Goal: Browse casually

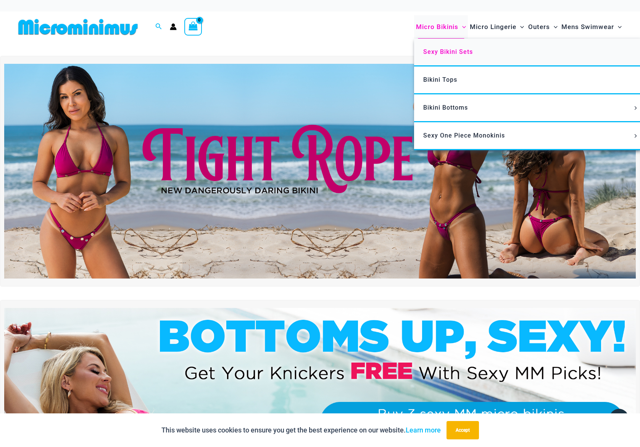
click at [437, 48] on link "Sexy Bikini Sets" at bounding box center [527, 53] width 227 height 28
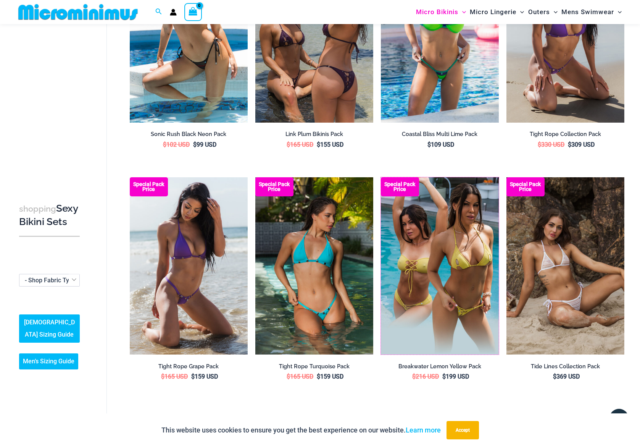
scroll to position [1694, 0]
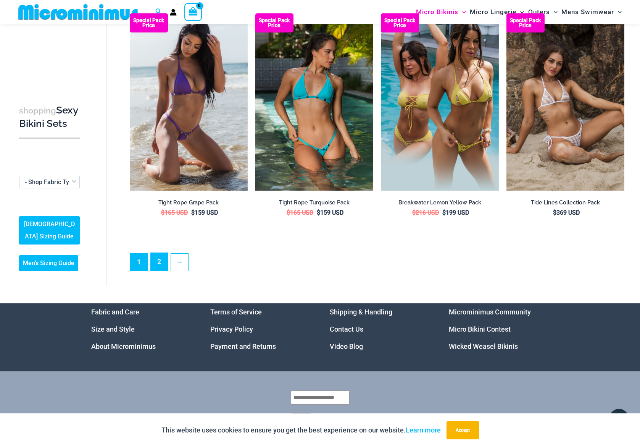
drag, startPoint x: 157, startPoint y: 260, endPoint x: 164, endPoint y: 261, distance: 7.0
click at [158, 260] on link "2" at bounding box center [159, 262] width 17 height 18
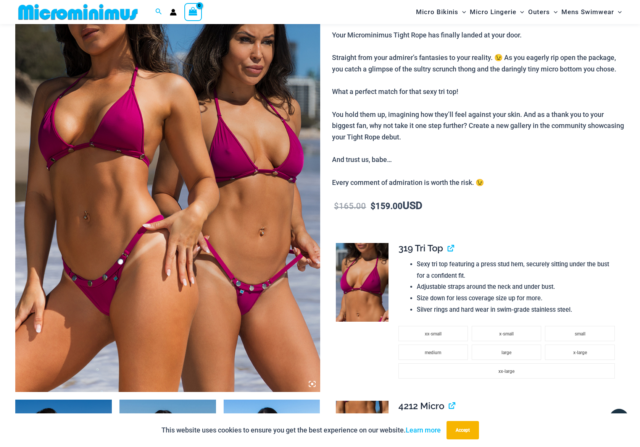
scroll to position [134, 0]
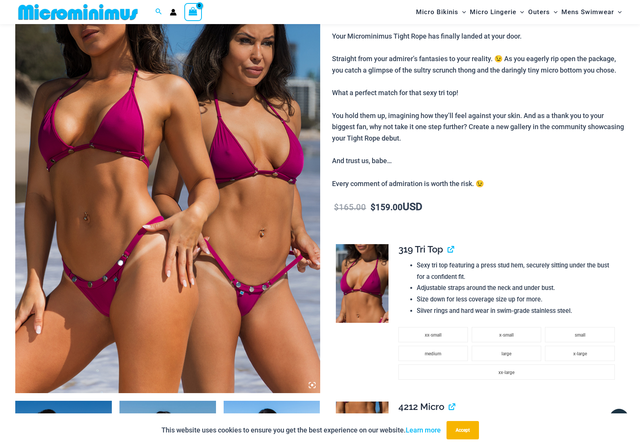
click at [171, 186] on img at bounding box center [167, 163] width 305 height 457
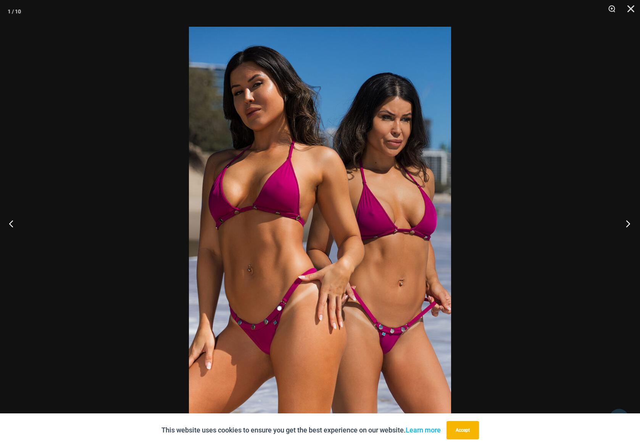
click at [628, 221] on button "Next" at bounding box center [626, 223] width 29 height 38
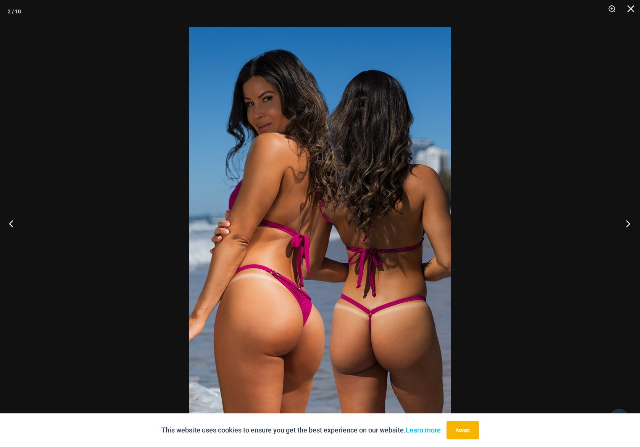
click at [628, 221] on button "Next" at bounding box center [626, 223] width 29 height 38
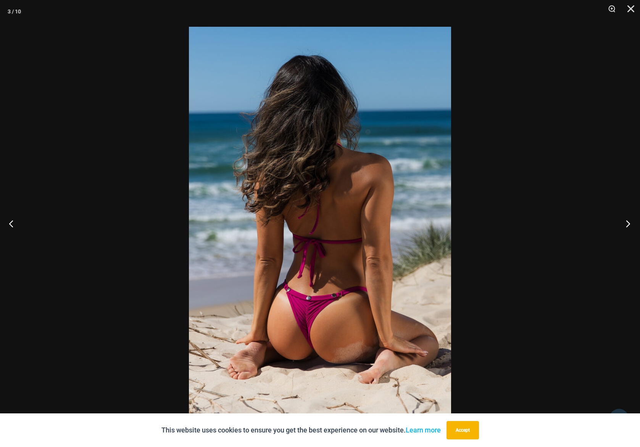
click at [628, 221] on button "Next" at bounding box center [626, 223] width 29 height 38
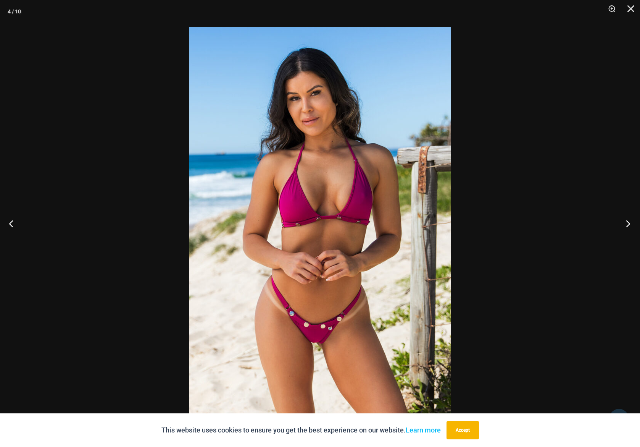
click at [628, 221] on button "Next" at bounding box center [626, 223] width 29 height 38
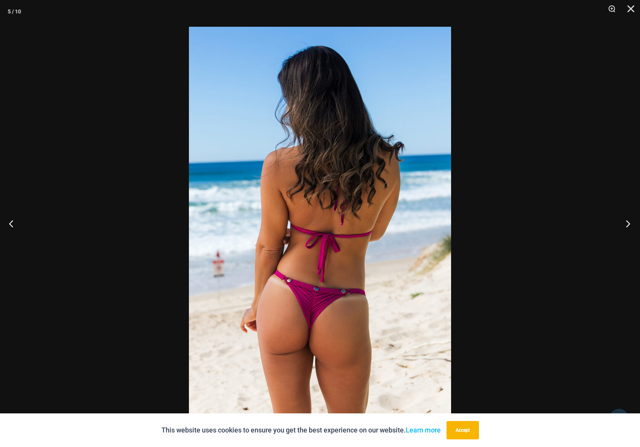
click at [628, 221] on button "Next" at bounding box center [626, 223] width 29 height 38
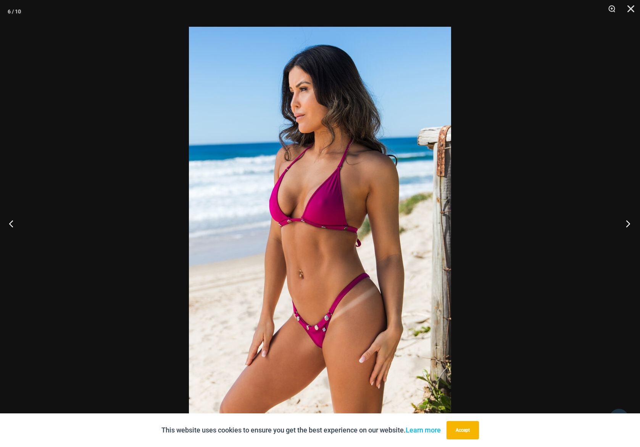
click at [628, 221] on button "Next" at bounding box center [626, 223] width 29 height 38
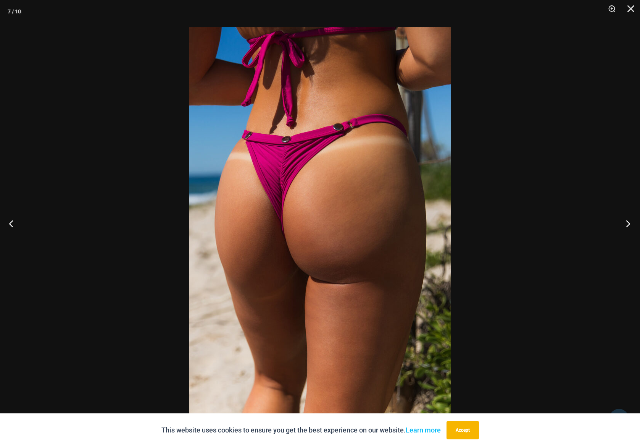
click at [628, 221] on button "Next" at bounding box center [626, 223] width 29 height 38
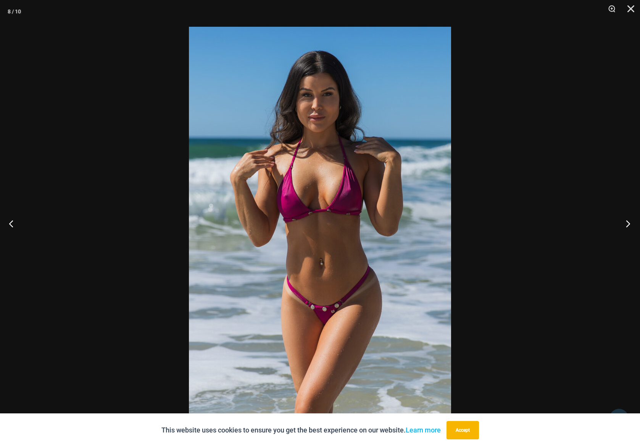
click at [628, 221] on button "Next" at bounding box center [626, 223] width 29 height 38
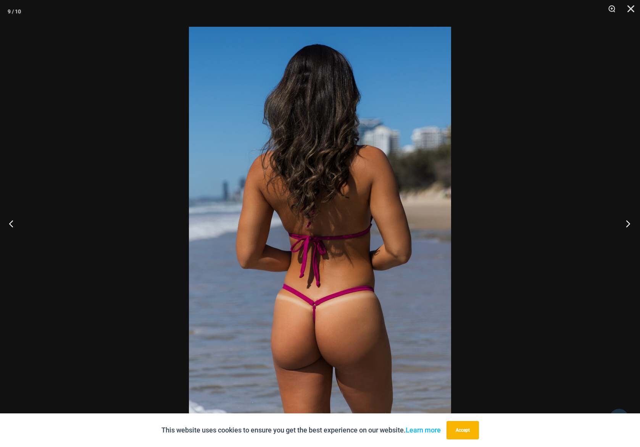
click at [628, 221] on button "Next" at bounding box center [626, 223] width 29 height 38
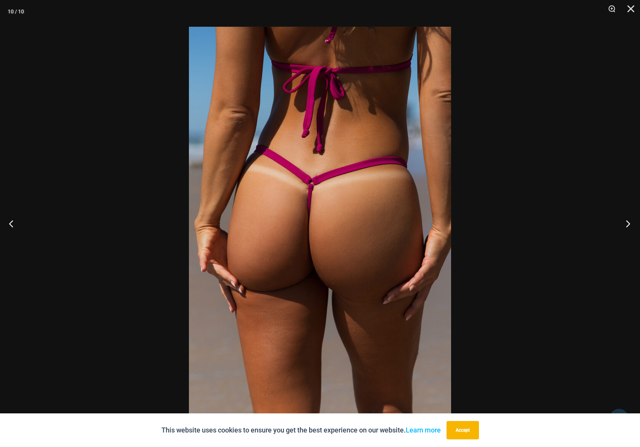
click at [628, 221] on button "Next" at bounding box center [626, 223] width 29 height 38
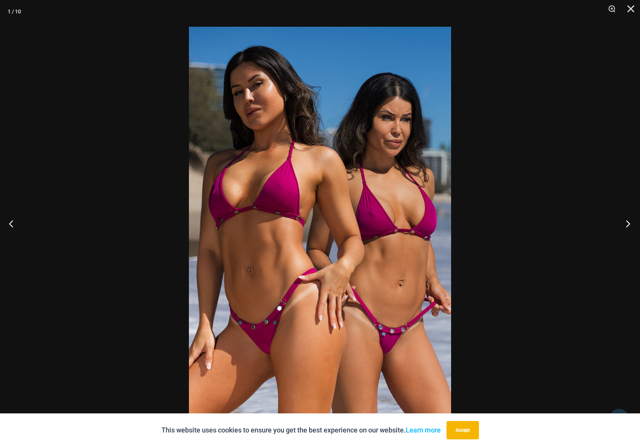
click at [628, 221] on button "Next" at bounding box center [626, 223] width 29 height 38
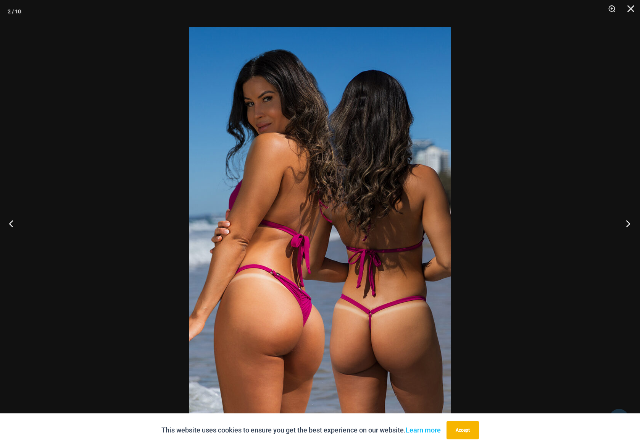
click at [628, 221] on button "Next" at bounding box center [626, 223] width 29 height 38
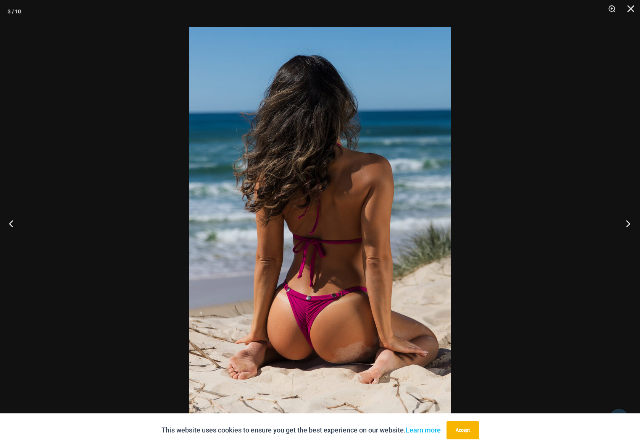
click at [628, 221] on button "Next" at bounding box center [626, 223] width 29 height 38
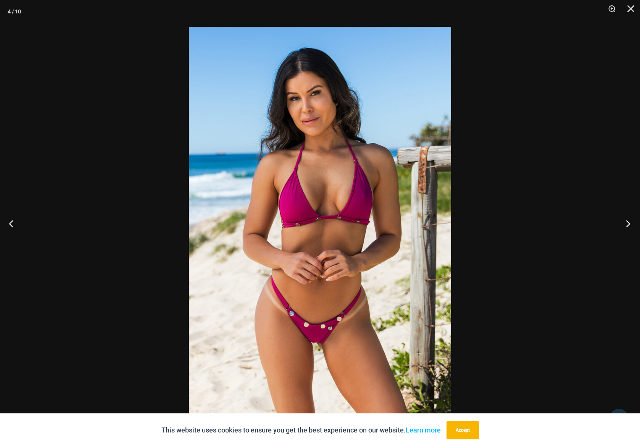
click at [628, 221] on button "Next" at bounding box center [626, 223] width 29 height 38
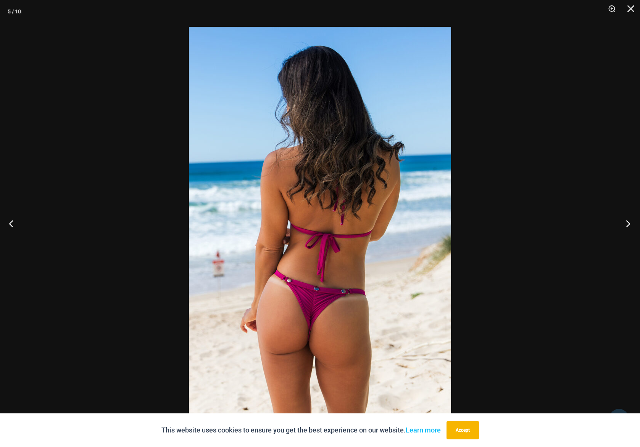
click at [628, 221] on button "Next" at bounding box center [626, 223] width 29 height 38
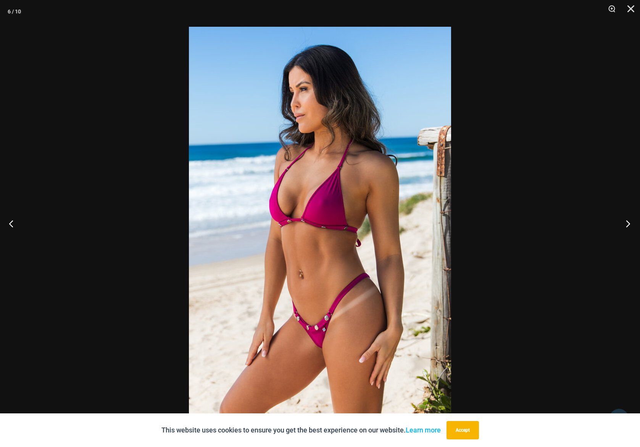
click at [628, 221] on button "Next" at bounding box center [626, 223] width 29 height 38
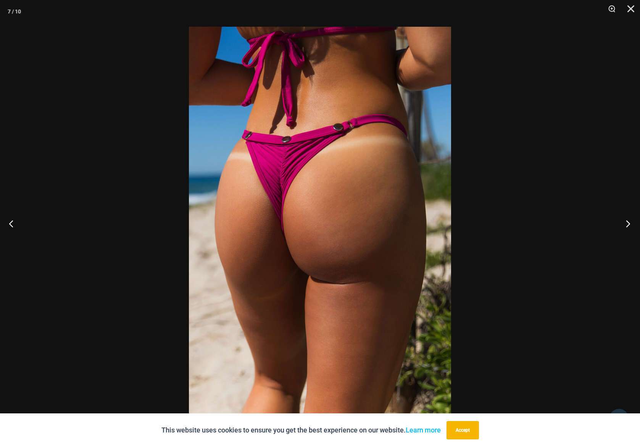
click at [628, 221] on button "Next" at bounding box center [626, 223] width 29 height 38
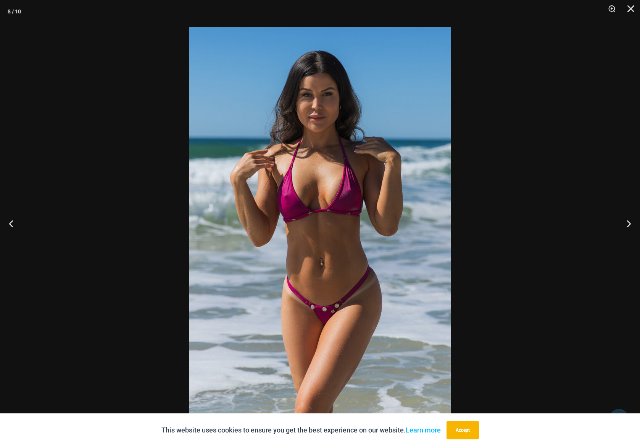
click at [576, 225] on div at bounding box center [320, 223] width 640 height 447
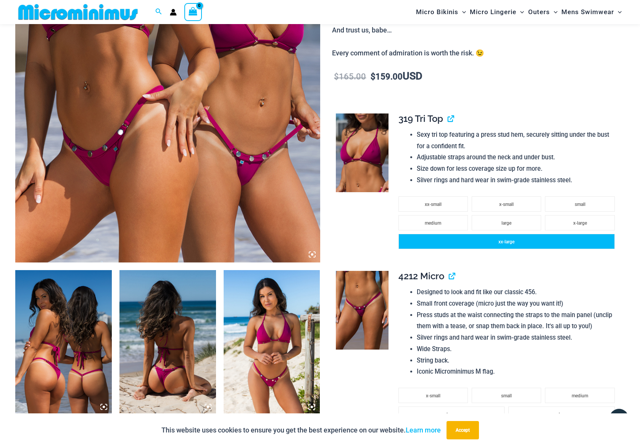
scroll to position [10, 0]
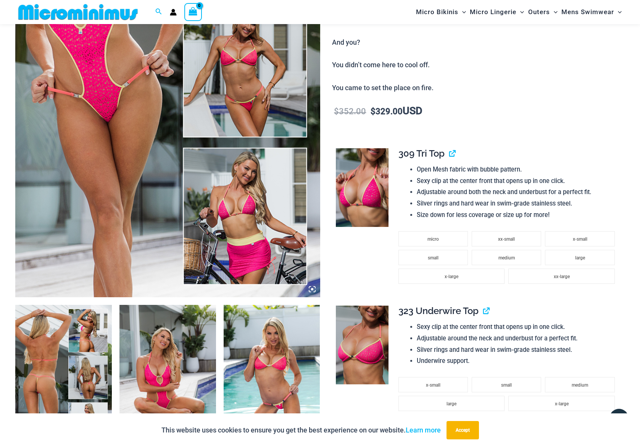
scroll to position [125, 0]
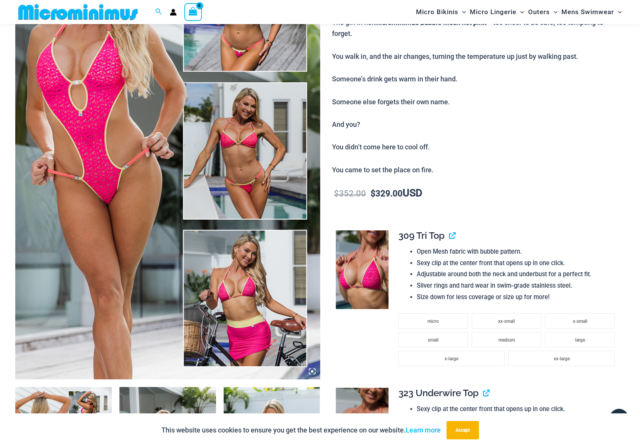
click at [104, 216] on img at bounding box center [167, 150] width 305 height 457
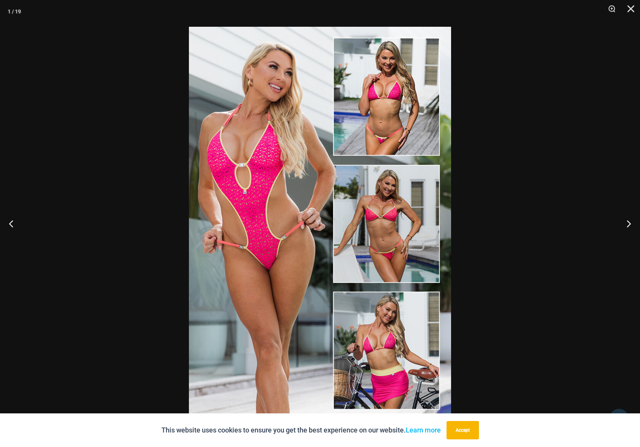
click at [232, 195] on img at bounding box center [320, 223] width 262 height 393
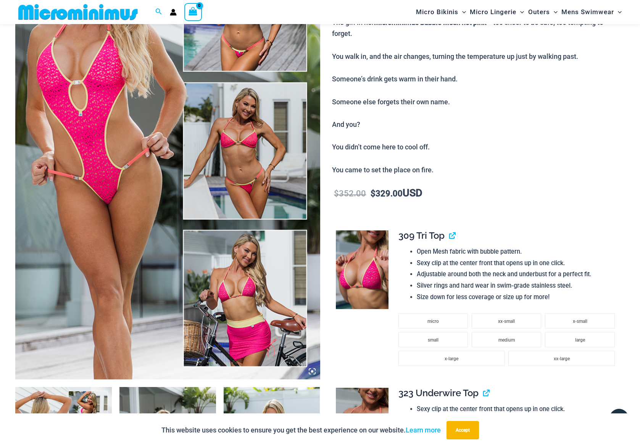
click at [104, 196] on img at bounding box center [167, 150] width 305 height 457
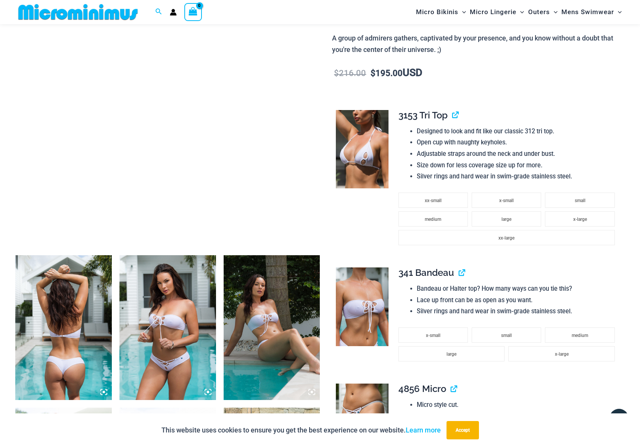
scroll to position [63, 0]
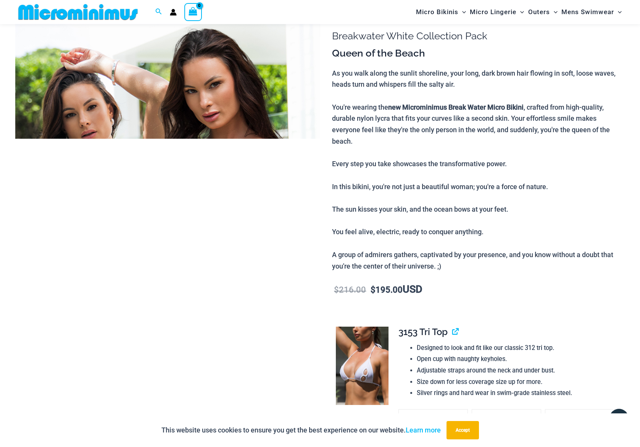
click at [236, 129] on img at bounding box center [167, 234] width 305 height 457
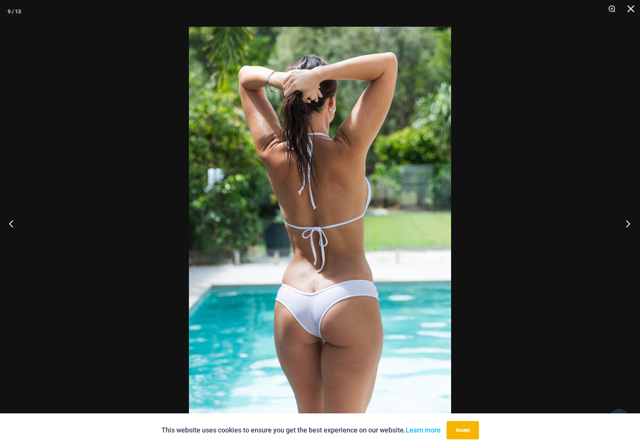
click at [625, 219] on button "Next" at bounding box center [626, 223] width 29 height 38
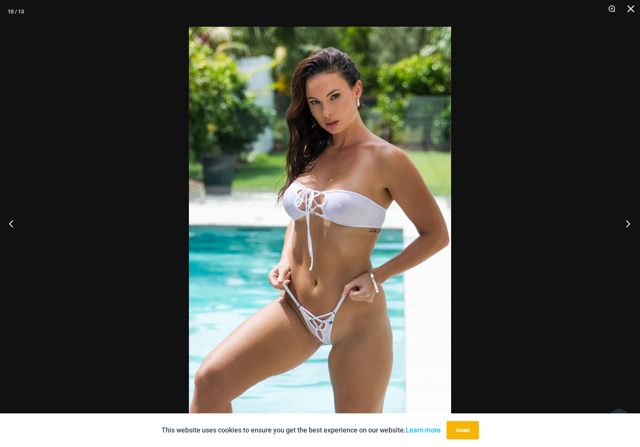
click at [624, 219] on button "Next" at bounding box center [626, 223] width 29 height 38
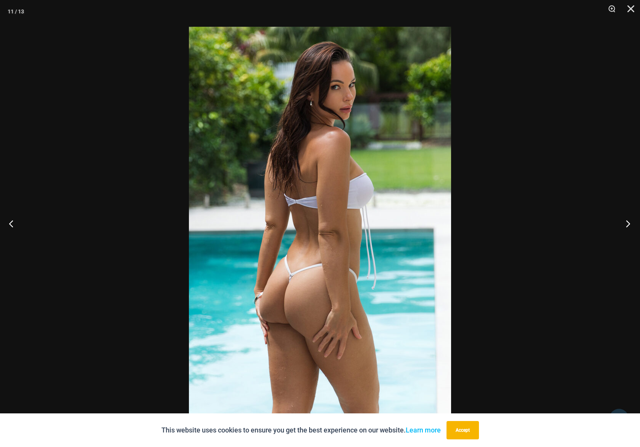
click at [624, 219] on button "Next" at bounding box center [626, 223] width 29 height 38
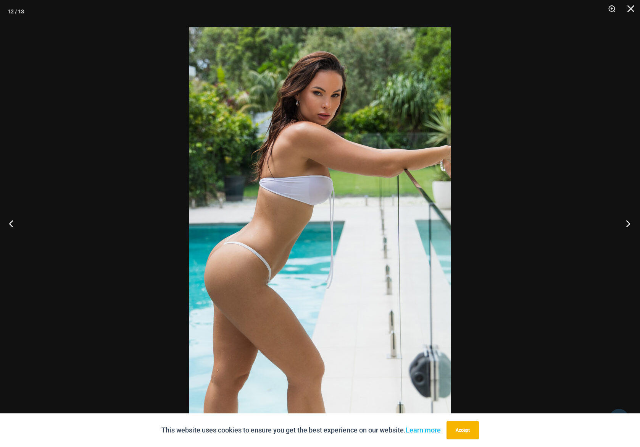
click at [624, 219] on button "Next" at bounding box center [626, 223] width 29 height 38
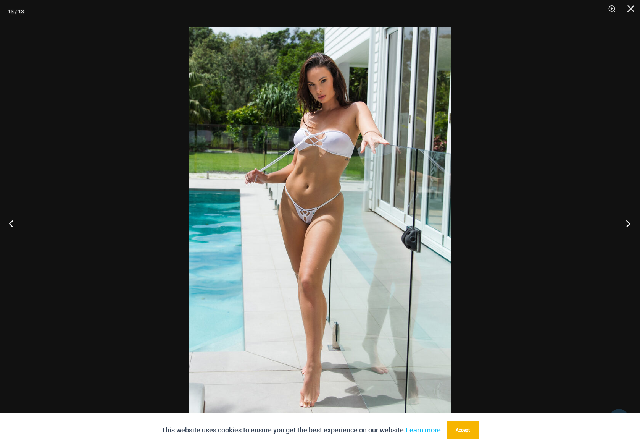
click at [624, 219] on button "Next" at bounding box center [626, 223] width 29 height 38
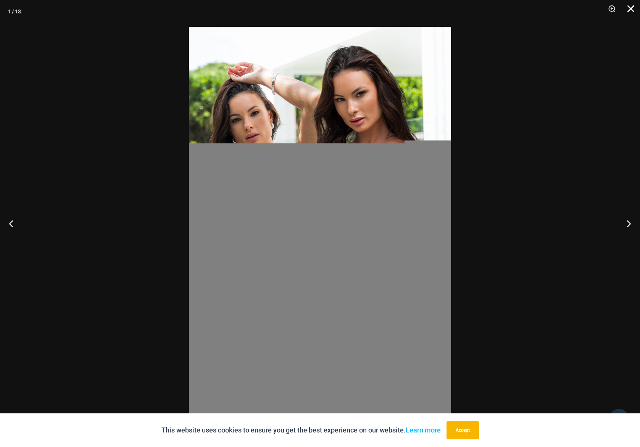
click at [631, 9] on button "Close" at bounding box center [628, 11] width 19 height 23
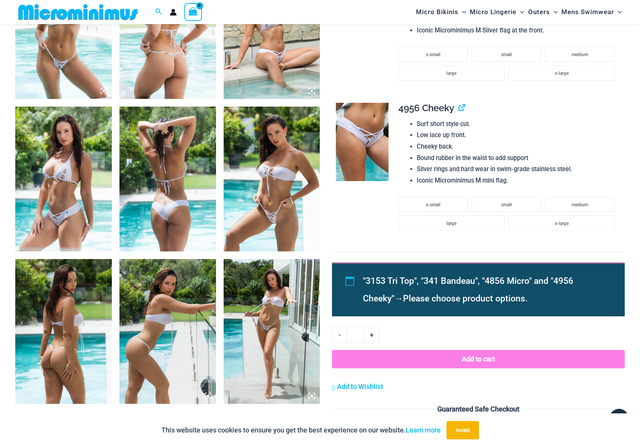
scroll to position [517, 0]
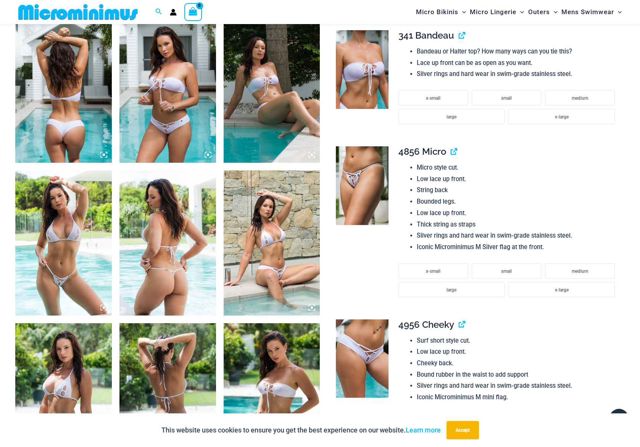
click at [375, 335] on img at bounding box center [362, 358] width 52 height 79
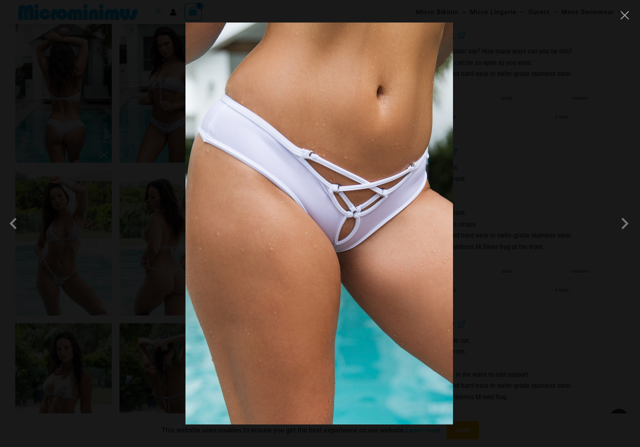
click at [358, 247] on img at bounding box center [320, 224] width 268 height 402
click at [627, 19] on button "Close" at bounding box center [624, 15] width 11 height 11
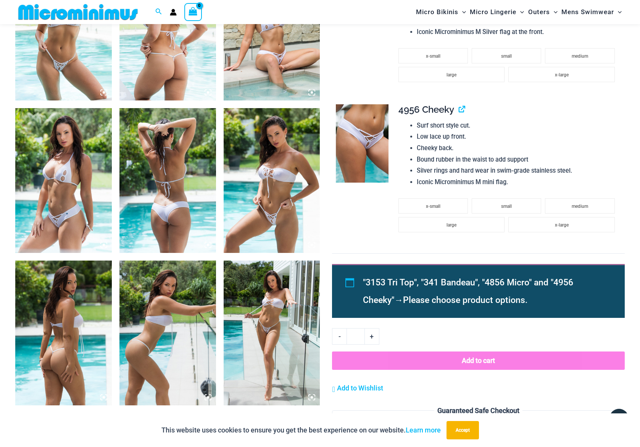
scroll to position [689, 0]
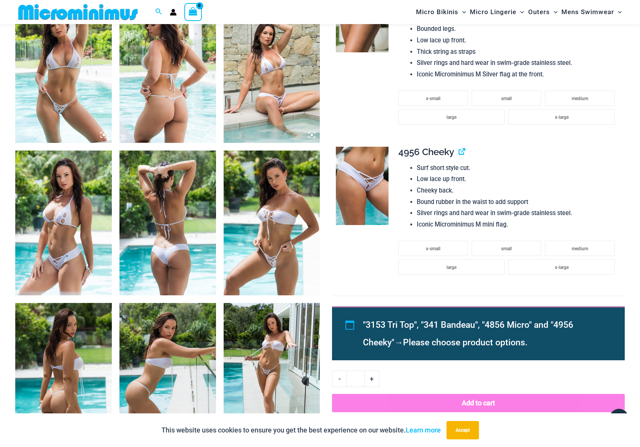
click at [152, 243] on img at bounding box center [167, 222] width 97 height 145
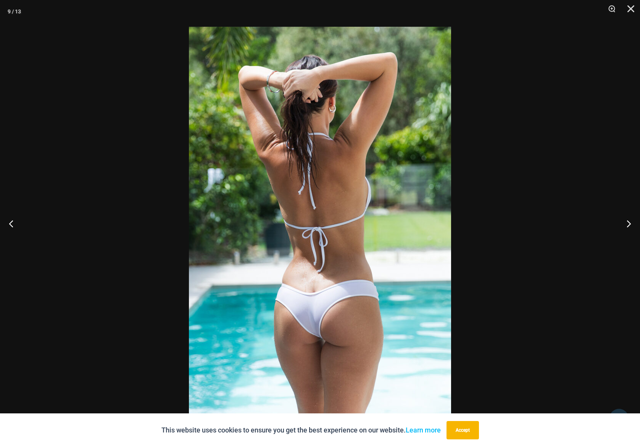
click at [299, 245] on img at bounding box center [320, 223] width 262 height 393
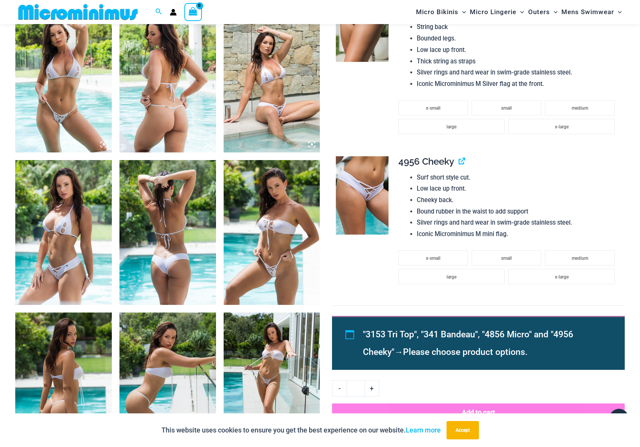
scroll to position [468, 0]
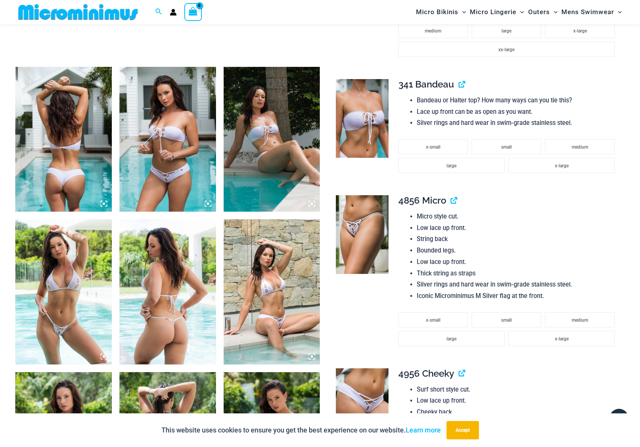
click at [352, 237] on img at bounding box center [362, 234] width 52 height 79
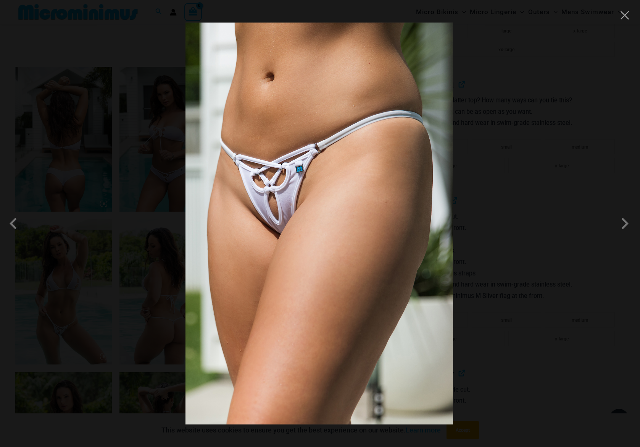
click at [346, 241] on img at bounding box center [320, 224] width 268 height 402
click at [633, 16] on div at bounding box center [320, 223] width 640 height 447
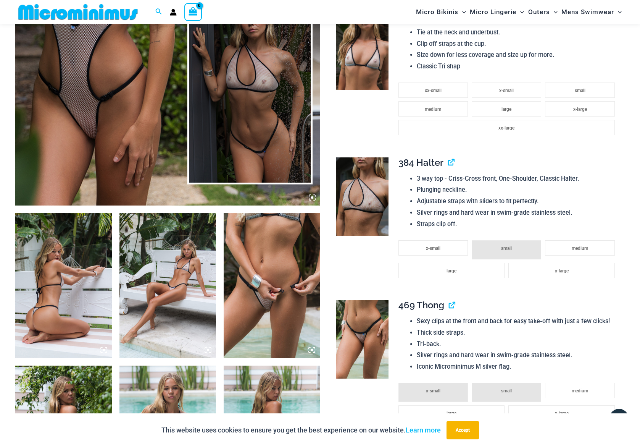
scroll to position [422, 0]
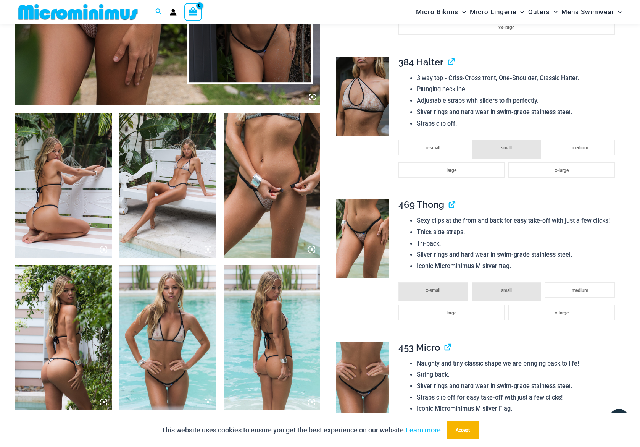
click at [271, 186] on img at bounding box center [272, 185] width 97 height 145
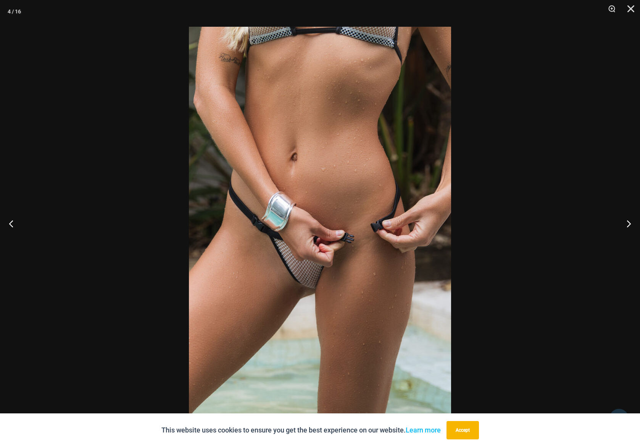
click at [271, 186] on img at bounding box center [320, 223] width 262 height 393
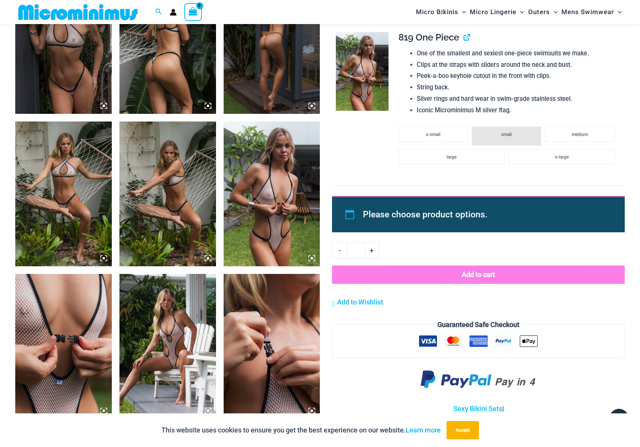
scroll to position [959, 0]
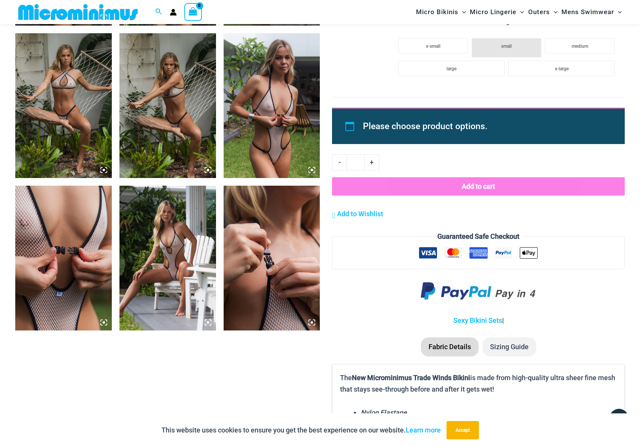
click at [64, 263] on img at bounding box center [63, 258] width 97 height 145
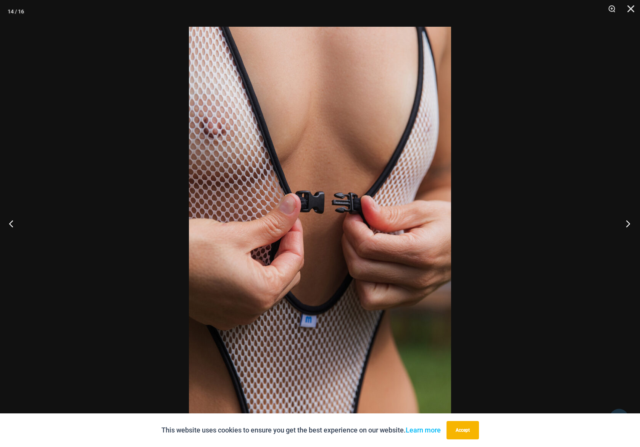
click at [627, 223] on button "Next" at bounding box center [626, 223] width 29 height 38
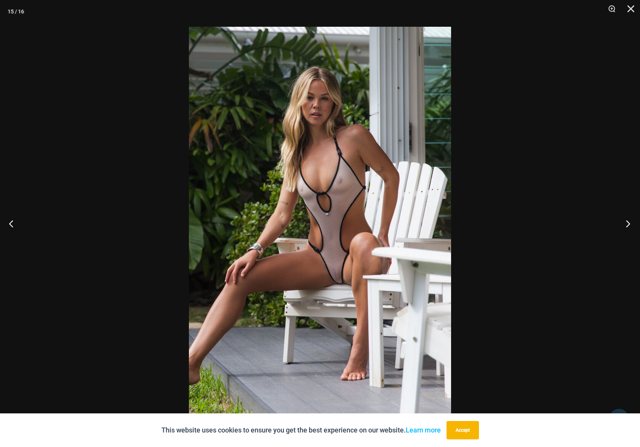
click at [627, 223] on button "Next" at bounding box center [626, 223] width 29 height 38
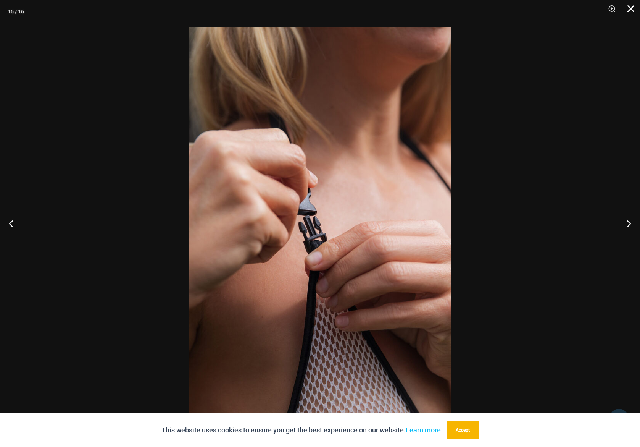
click at [632, 6] on button "Close" at bounding box center [628, 11] width 19 height 23
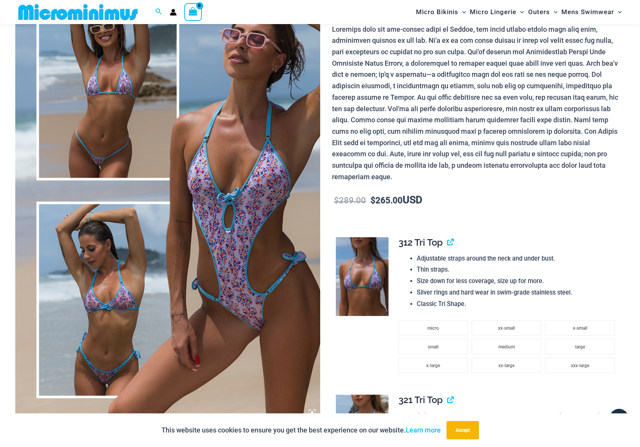
scroll to position [111, 0]
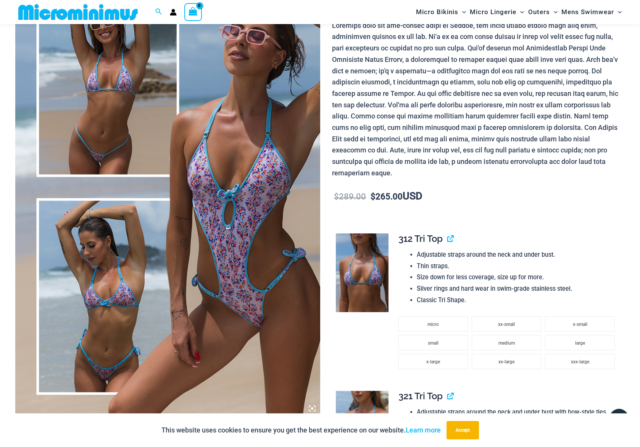
click at [176, 259] on img at bounding box center [167, 187] width 305 height 457
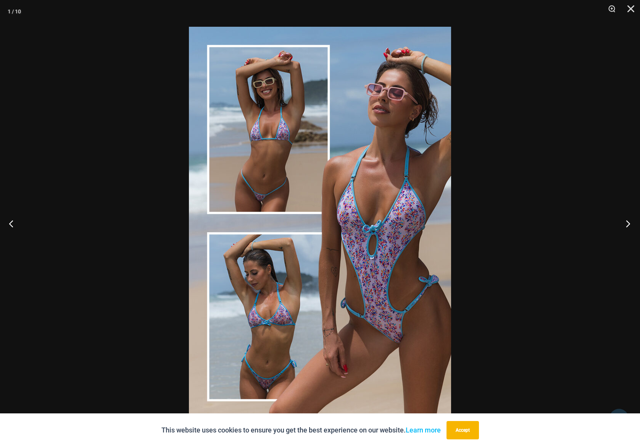
click at [620, 223] on button "Next" at bounding box center [626, 223] width 29 height 38
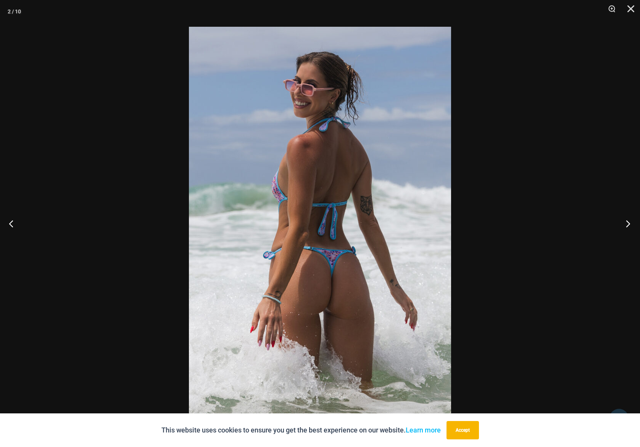
click at [632, 226] on button "Next" at bounding box center [626, 223] width 29 height 38
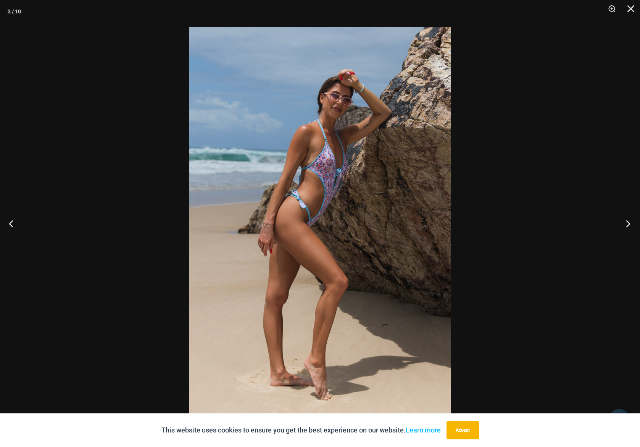
click at [631, 226] on button "Next" at bounding box center [626, 223] width 29 height 38
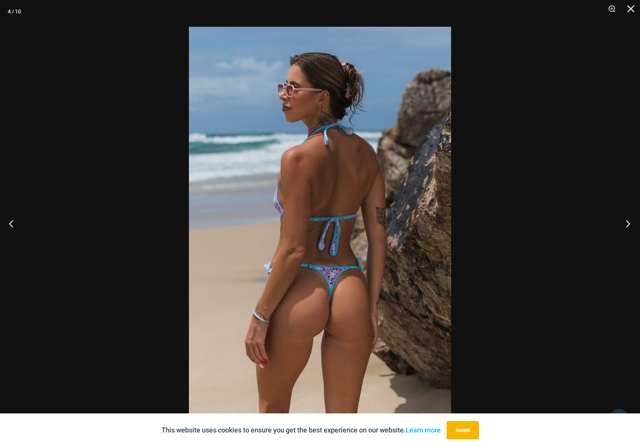
click at [631, 226] on button "Next" at bounding box center [626, 223] width 29 height 38
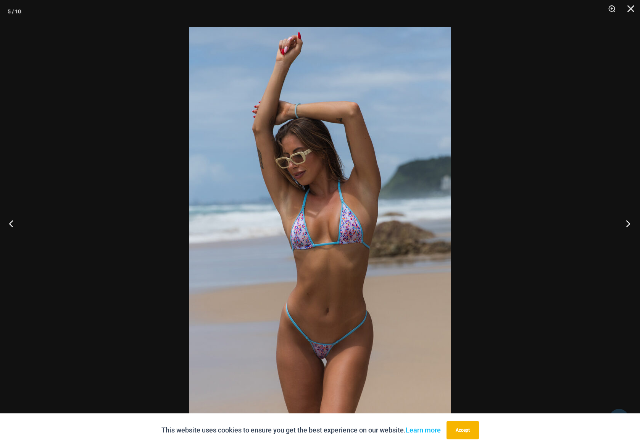
click at [629, 224] on button "Next" at bounding box center [626, 223] width 29 height 38
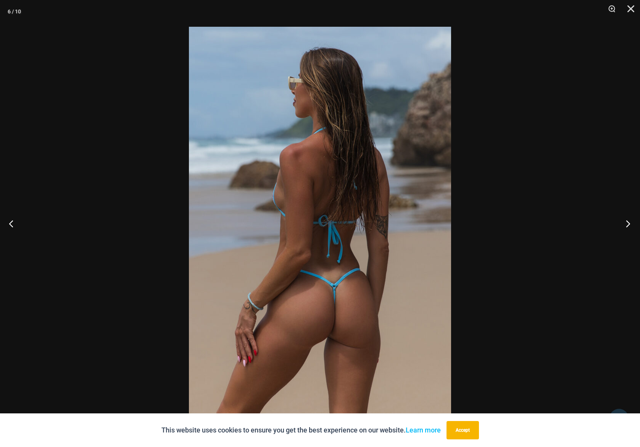
click at [629, 224] on button "Next" at bounding box center [626, 223] width 29 height 38
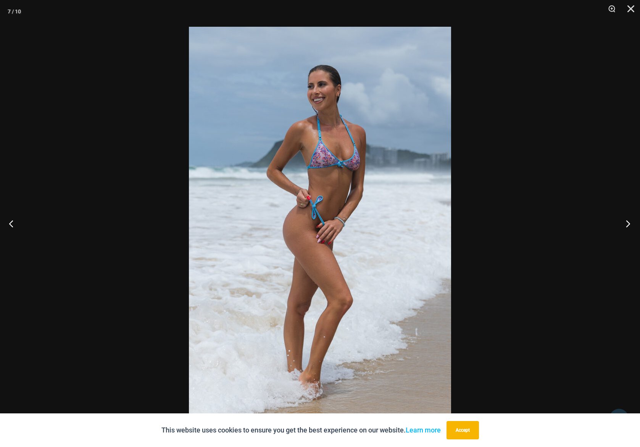
click at [630, 224] on button "Next" at bounding box center [626, 223] width 29 height 38
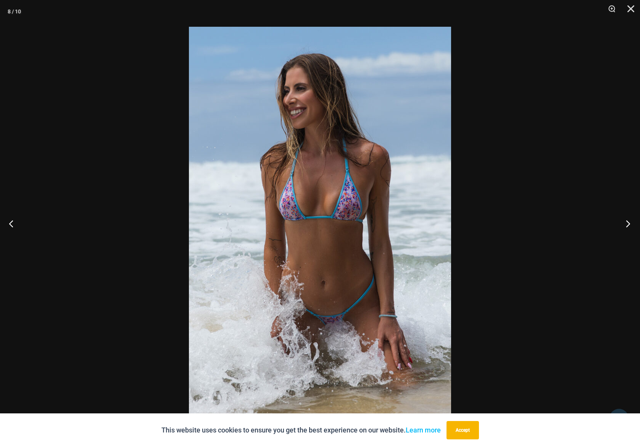
click at [630, 227] on button "Next" at bounding box center [626, 223] width 29 height 38
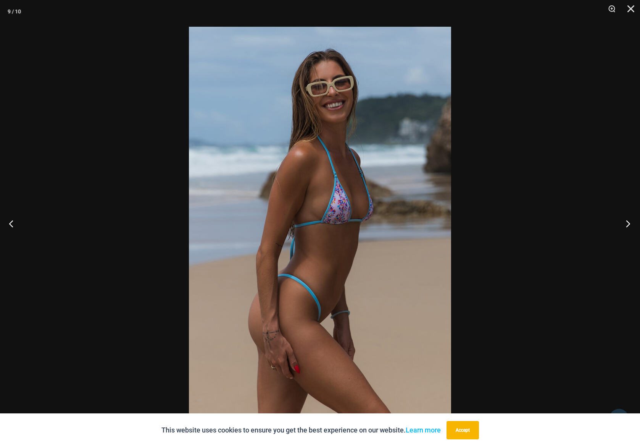
click at [630, 227] on button "Next" at bounding box center [626, 223] width 29 height 38
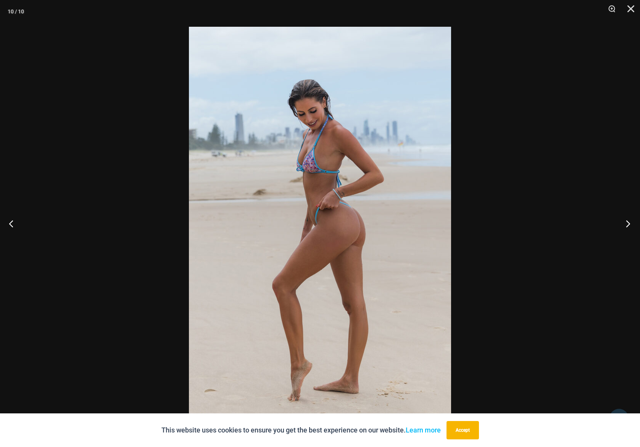
click at [631, 227] on button "Next" at bounding box center [626, 223] width 29 height 38
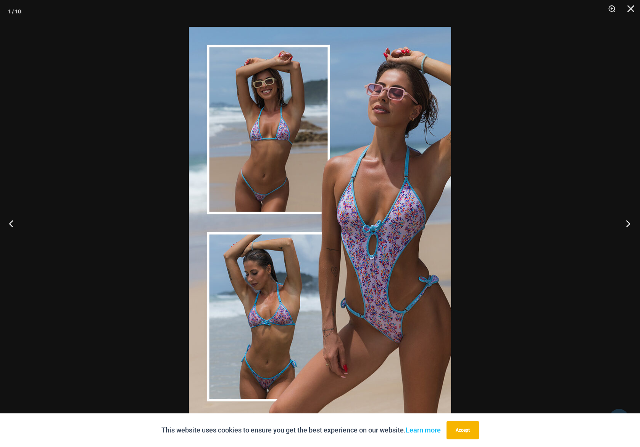
click at [631, 227] on button "Next" at bounding box center [626, 223] width 29 height 38
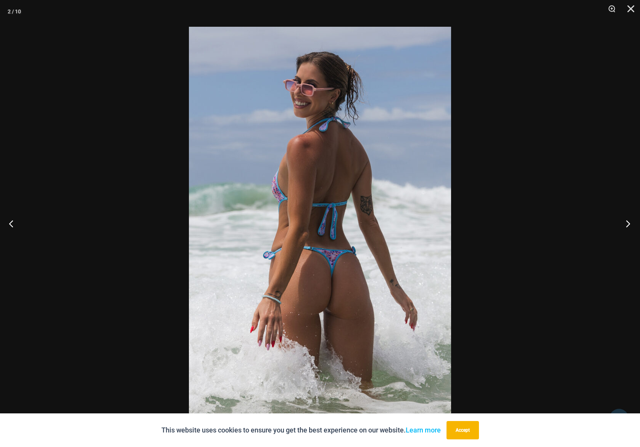
click at [631, 227] on button "Next" at bounding box center [626, 223] width 29 height 38
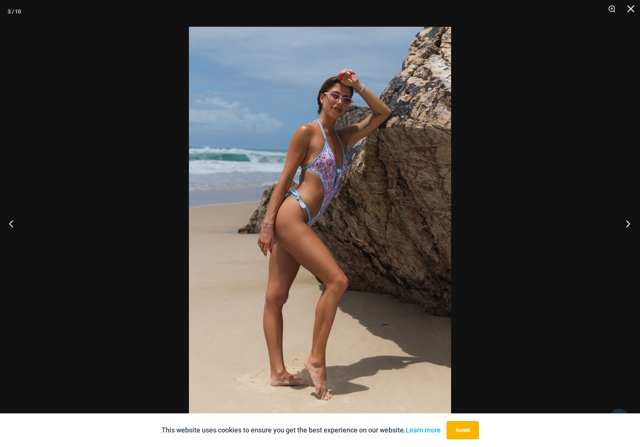
click at [631, 227] on button "Next" at bounding box center [626, 223] width 29 height 38
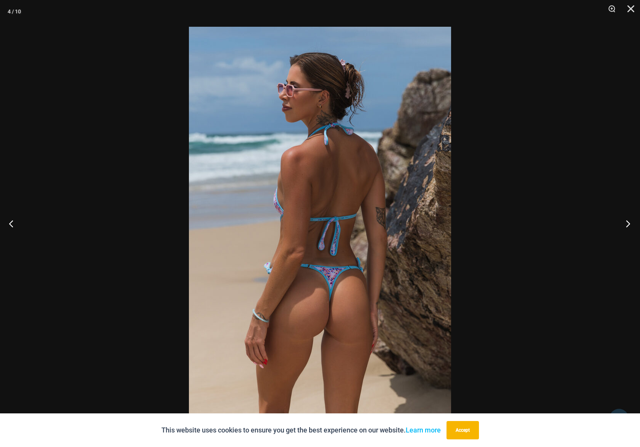
click at [631, 227] on button "Next" at bounding box center [626, 223] width 29 height 38
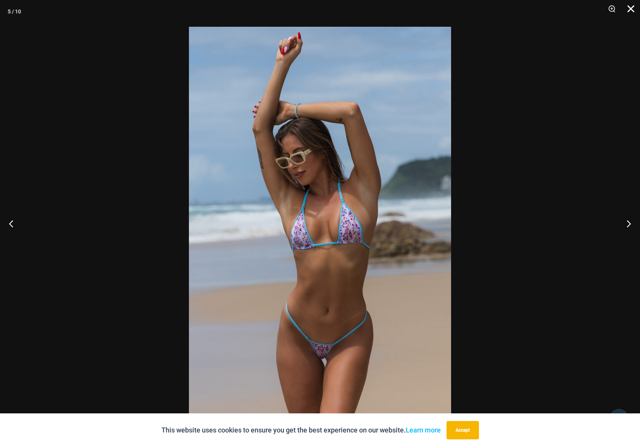
click at [633, 11] on button "Close" at bounding box center [628, 11] width 19 height 23
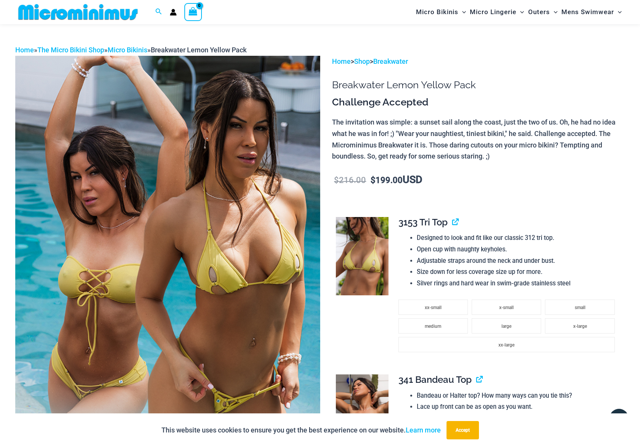
scroll to position [121, 0]
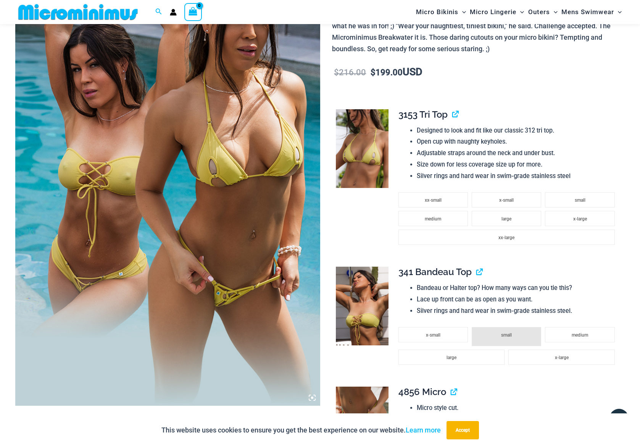
click at [96, 246] on img at bounding box center [167, 176] width 305 height 457
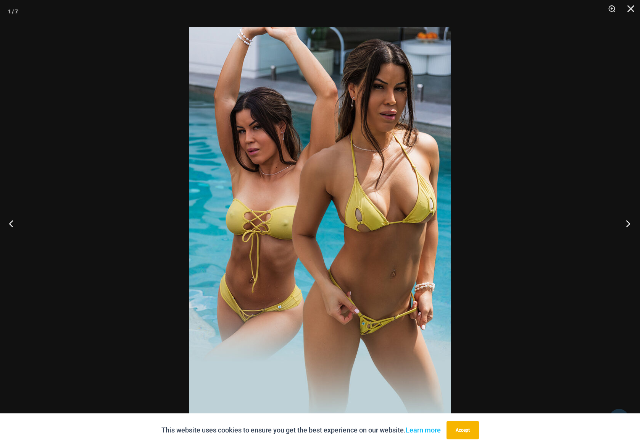
click at [628, 225] on button "Next" at bounding box center [626, 223] width 29 height 38
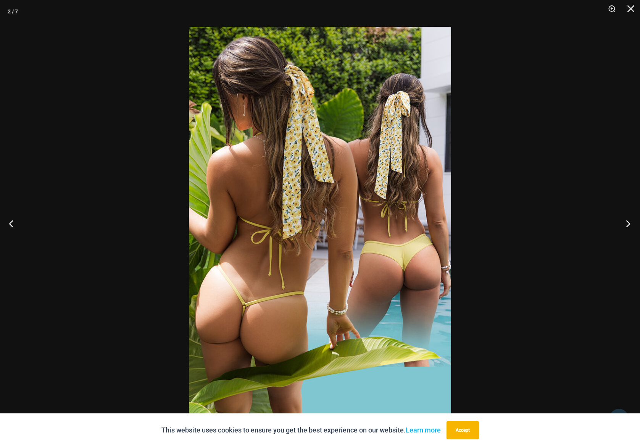
click at [628, 225] on button "Next" at bounding box center [626, 223] width 29 height 38
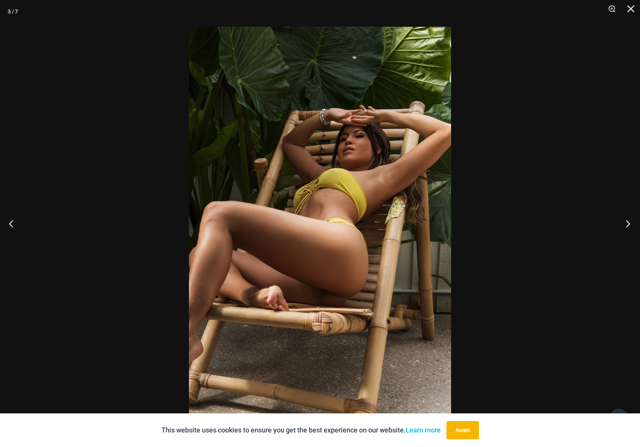
click at [628, 225] on button "Next" at bounding box center [626, 223] width 29 height 38
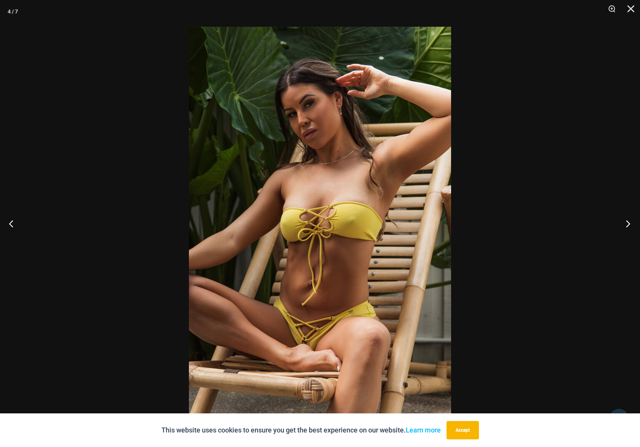
click at [628, 225] on button "Next" at bounding box center [626, 223] width 29 height 38
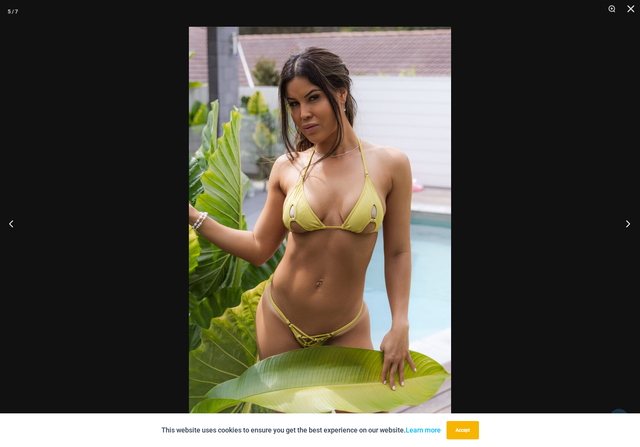
click at [628, 225] on button "Next" at bounding box center [626, 223] width 29 height 38
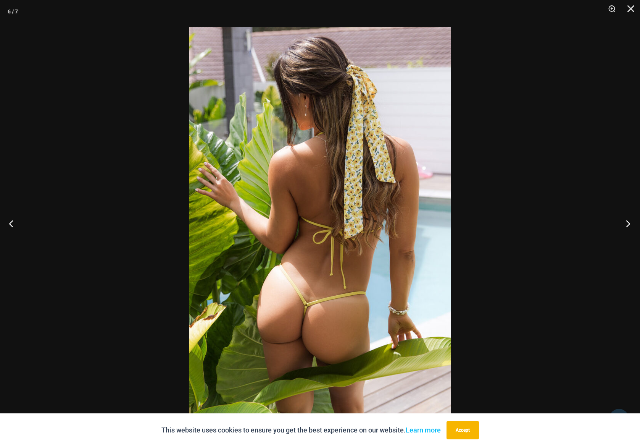
click at [628, 225] on button "Next" at bounding box center [626, 223] width 29 height 38
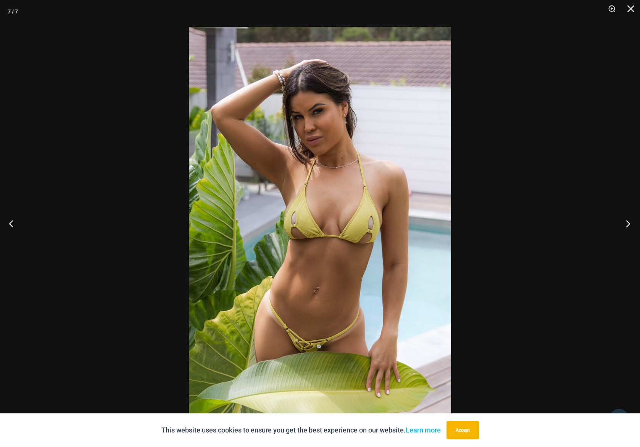
click at [628, 224] on button "Next" at bounding box center [626, 223] width 29 height 38
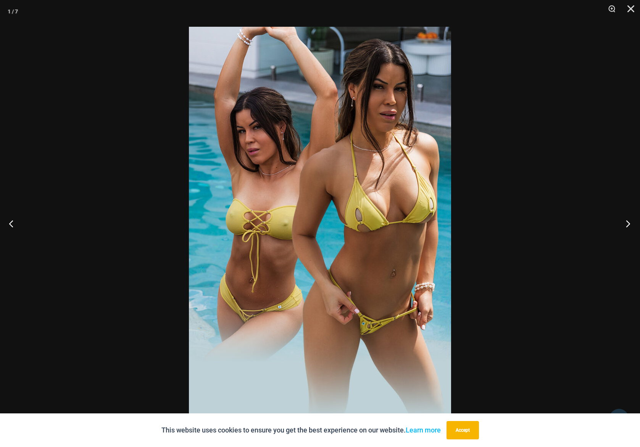
click at [628, 224] on button "Next" at bounding box center [626, 223] width 29 height 38
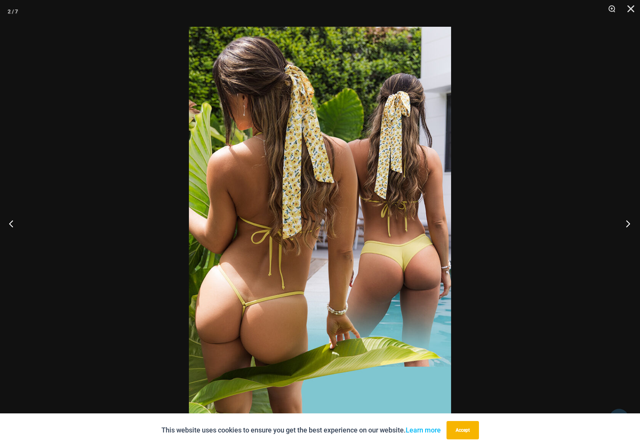
click at [628, 224] on button "Next" at bounding box center [626, 223] width 29 height 38
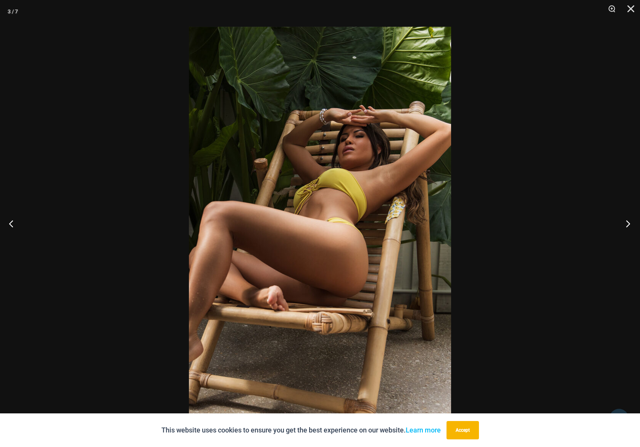
click at [628, 224] on button "Next" at bounding box center [626, 223] width 29 height 38
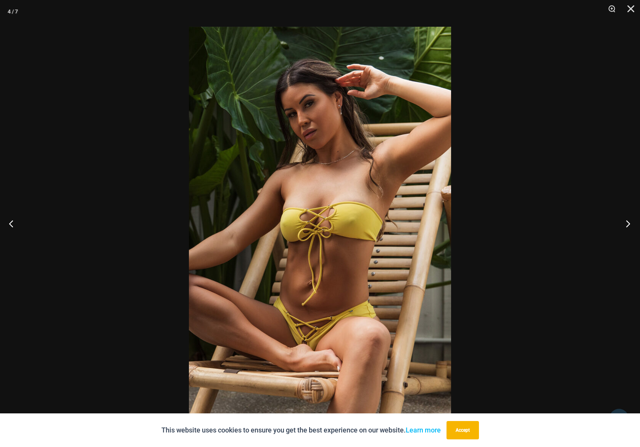
click at [628, 224] on button "Next" at bounding box center [626, 223] width 29 height 38
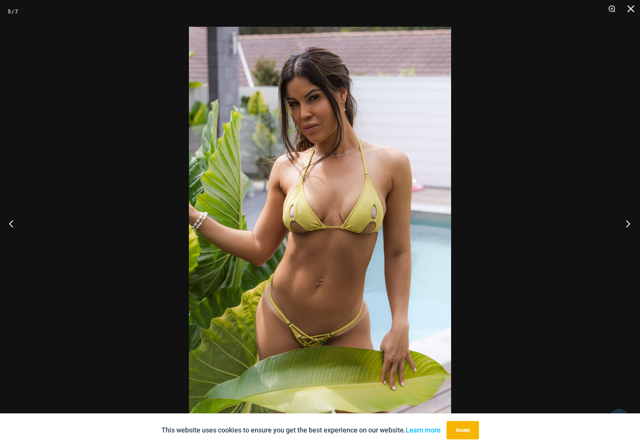
click at [628, 224] on button "Next" at bounding box center [626, 223] width 29 height 38
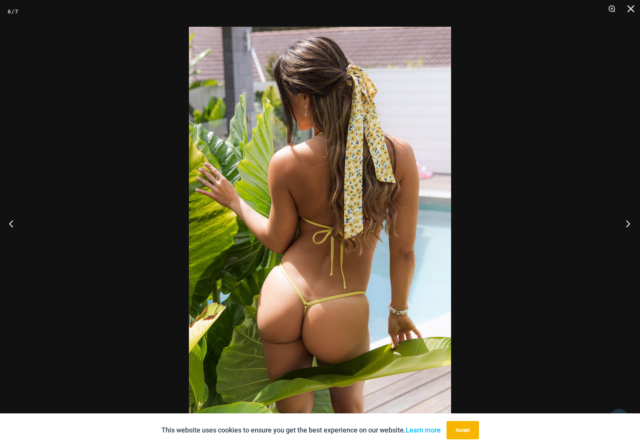
click at [628, 224] on button "Next" at bounding box center [626, 223] width 29 height 38
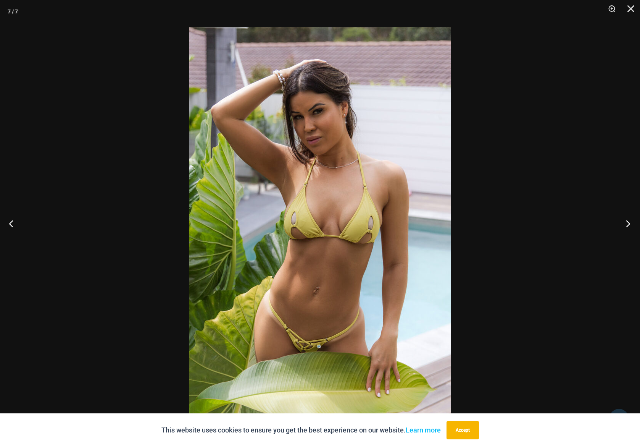
click at [628, 224] on button "Next" at bounding box center [626, 223] width 29 height 38
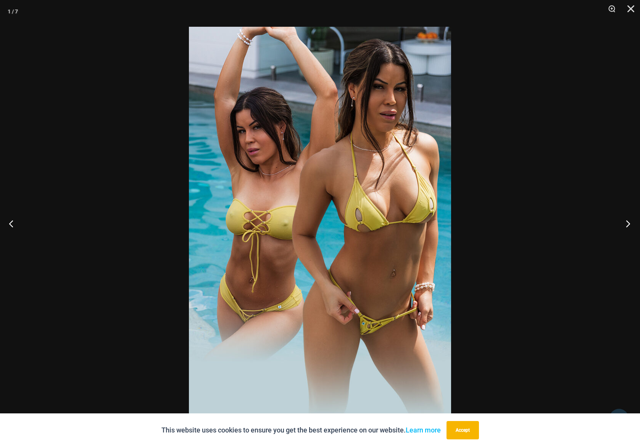
click at [628, 224] on button "Next" at bounding box center [626, 223] width 29 height 38
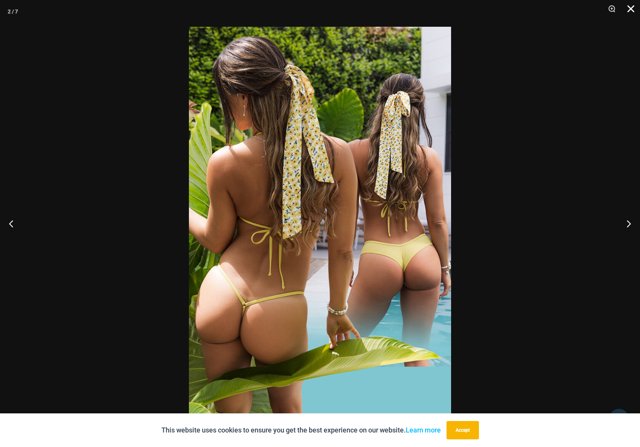
click at [630, 10] on button "Close" at bounding box center [628, 11] width 19 height 23
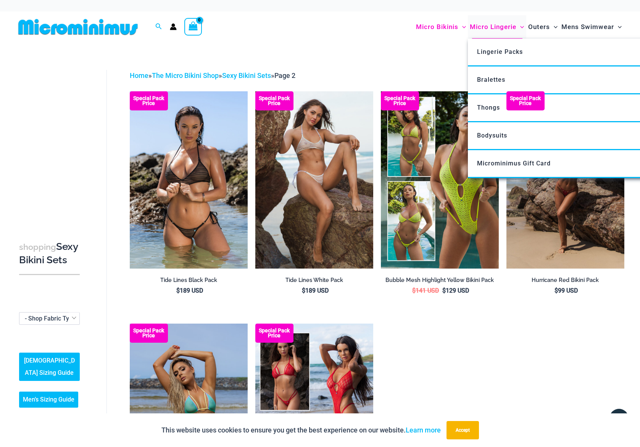
click at [483, 26] on span "Micro Lingerie" at bounding box center [493, 26] width 47 height 19
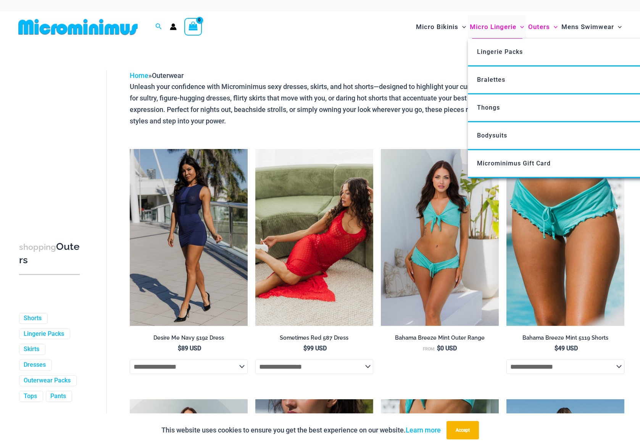
click at [491, 28] on span "Micro Lingerie" at bounding box center [493, 26] width 47 height 19
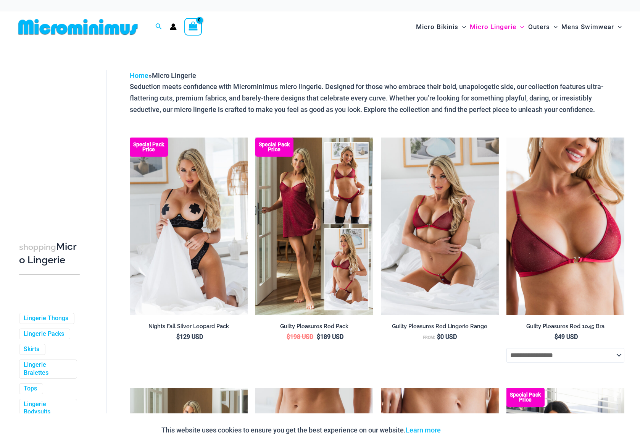
click at [406, 23] on div "Micro Bikinis Menu Toggle Sexy Bikini Sets Bikini Tops Bikini Bottoms Menu Togg…" at bounding box center [468, 26] width 313 height 31
click at [75, 24] on img at bounding box center [78, 26] width 126 height 17
